Goal: Information Seeking & Learning: Check status

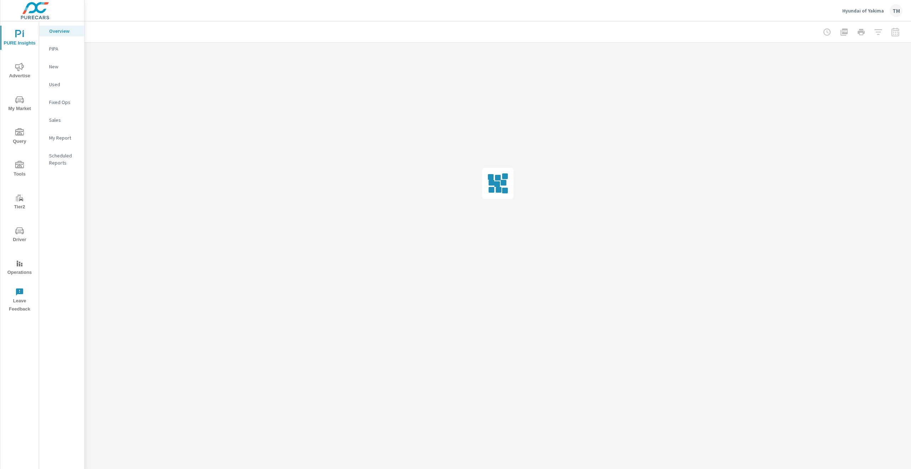
click at [19, 69] on icon "nav menu" at bounding box center [19, 67] width 9 height 8
click at [53, 79] on div "Display" at bounding box center [61, 84] width 45 height 11
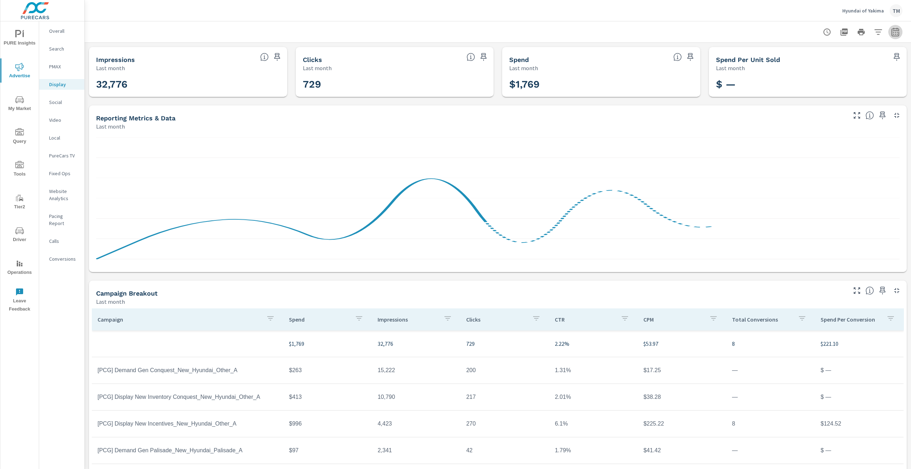
click at [891, 28] on icon "button" at bounding box center [895, 32] width 9 height 9
click at [836, 72] on div "Date Range Custom [DATE] Last week Last 7 days Last 14 days Last 30 days Last 4…" at bounding box center [840, 61] width 91 height 24
click at [834, 68] on select "Custom [DATE] Last week Last 7 days Last 14 days Last 30 days Last 45 days Last…" at bounding box center [832, 62] width 71 height 14
click at [797, 55] on select "Custom [DATE] Last week Last 7 days Last 14 days Last 30 days Last 45 days Last…" at bounding box center [832, 62] width 71 height 14
select select "Month to date"
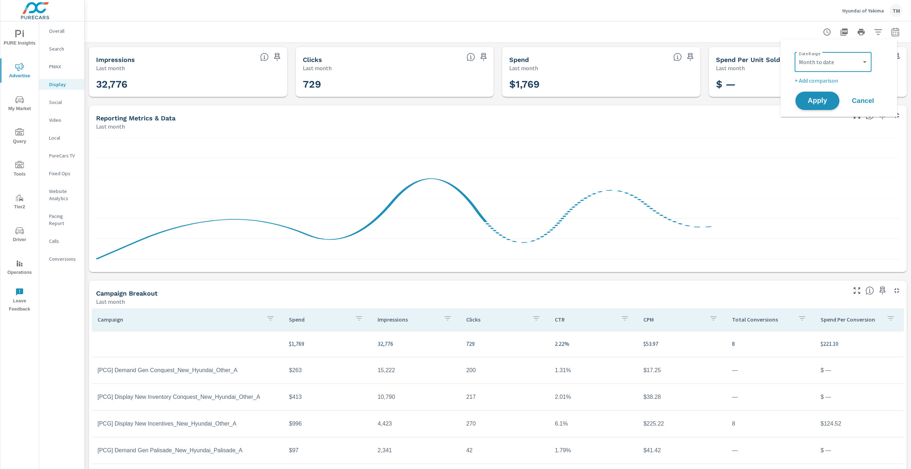
click at [812, 93] on button "Apply" at bounding box center [817, 100] width 44 height 19
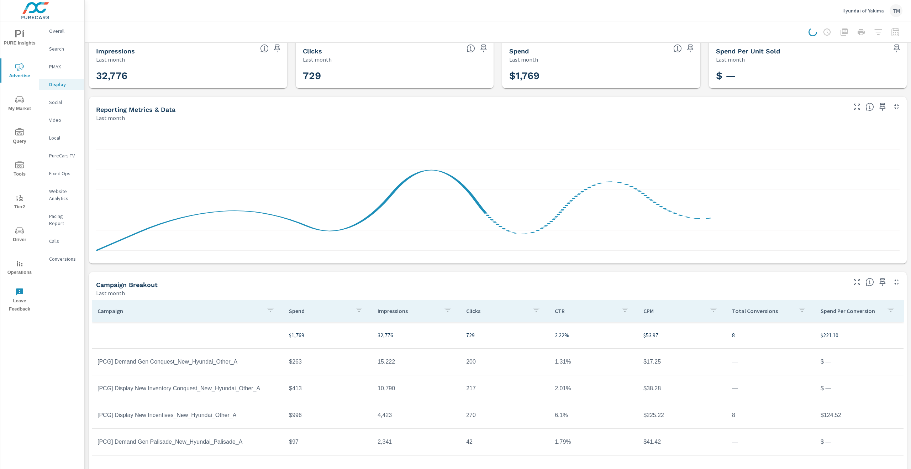
scroll to position [41, 0]
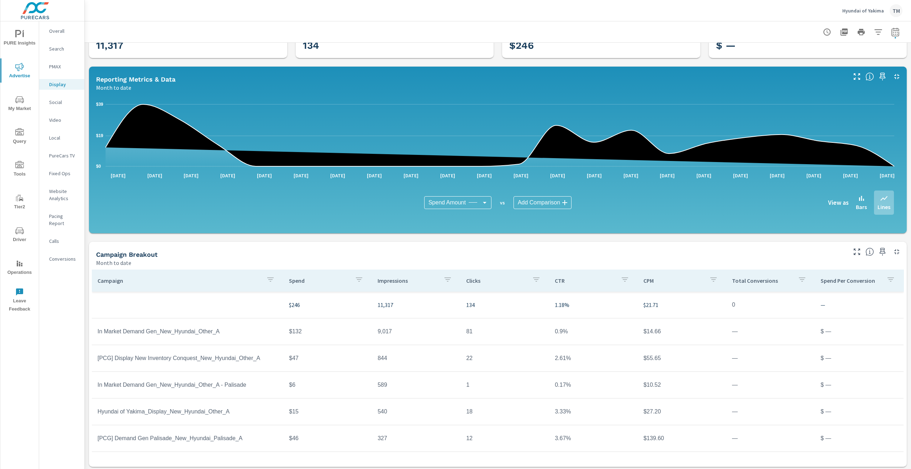
scroll to position [41, 0]
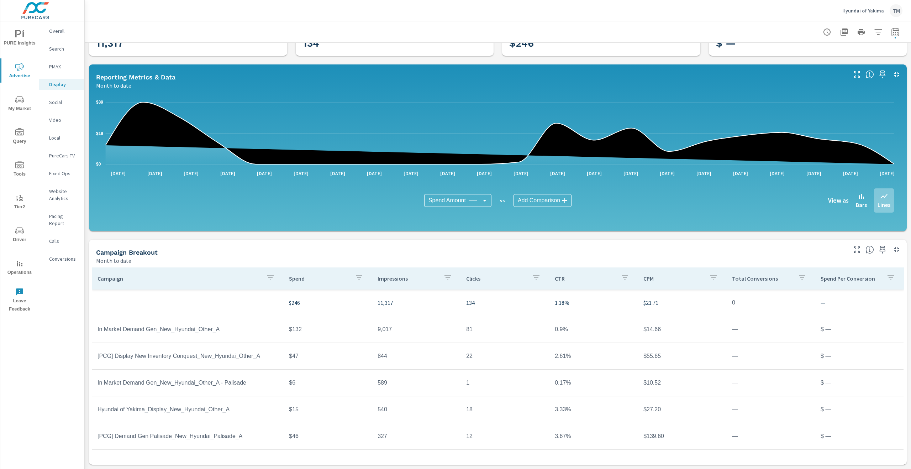
click at [183, 382] on td "In Market Demand Gen_New_Hyundai_Other_A - Palisade" at bounding box center [187, 383] width 191 height 18
click at [183, 383] on td "In Market Demand Gen_New_Hyundai_Other_A - Palisade" at bounding box center [187, 383] width 191 height 18
click at [179, 414] on td "Hyundai of Yakima_Display_New_Hyundai_Other_A" at bounding box center [187, 409] width 191 height 18
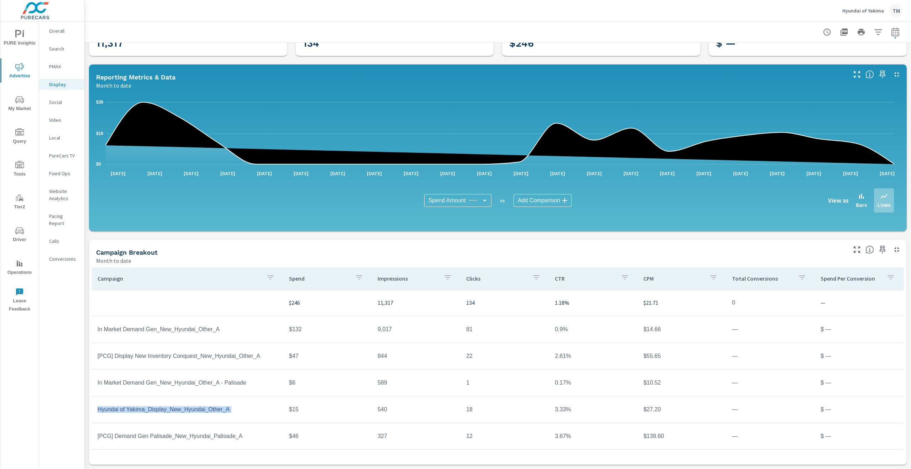
click at [179, 414] on td "Hyundai of Yakima_Display_New_Hyundai_Other_A" at bounding box center [187, 409] width 191 height 18
click at [176, 416] on td "Hyundai of Yakima_Display_New_Hyundai_Other_A" at bounding box center [187, 409] width 191 height 18
click at [211, 441] on td "[PCG] Demand Gen Palisade_New_Hyundai_Palisade_A" at bounding box center [187, 436] width 191 height 18
click at [211, 440] on td "[PCG] Demand Gen Palisade_New_Hyundai_Palisade_A" at bounding box center [187, 436] width 191 height 18
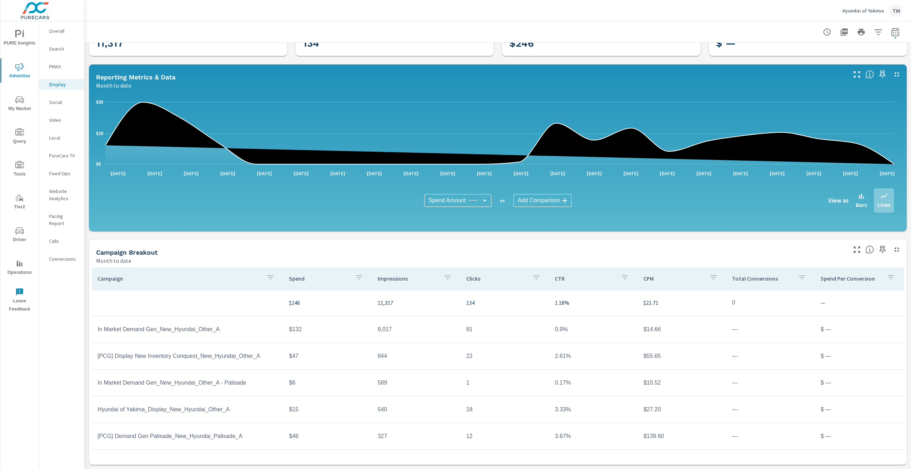
click at [212, 411] on td "Hyundai of Yakima_Display_New_Hyundai_Other_A" at bounding box center [187, 409] width 191 height 18
